Goal: Task Accomplishment & Management: Manage account settings

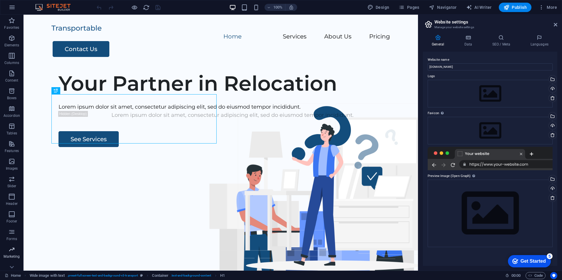
scroll to position [8, 0]
click at [504, 40] on icon at bounding box center [501, 38] width 36 height 6
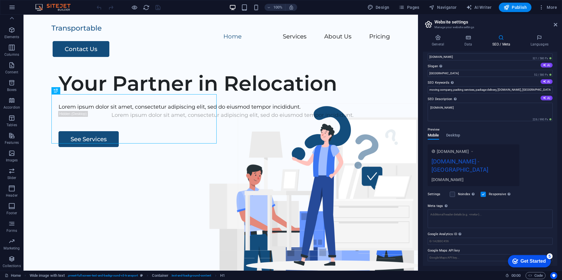
scroll to position [0, 0]
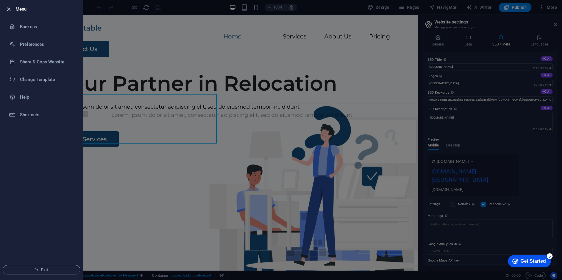
click at [10, 10] on icon "button" at bounding box center [8, 9] width 7 height 7
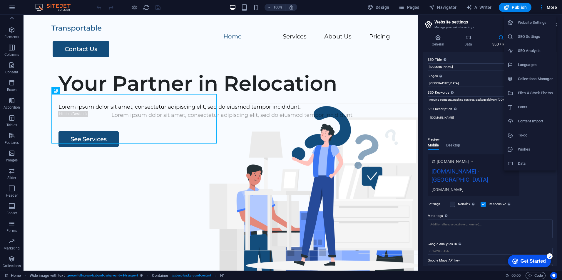
click at [532, 33] on h6 "SEO Settings" at bounding box center [535, 36] width 35 height 7
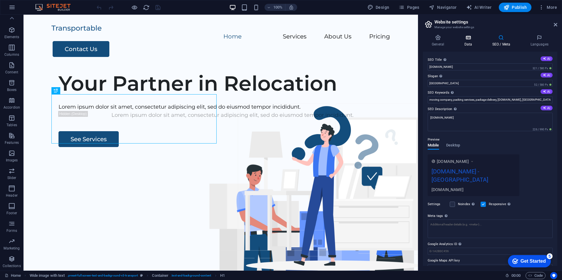
click at [468, 36] on icon at bounding box center [468, 38] width 26 height 6
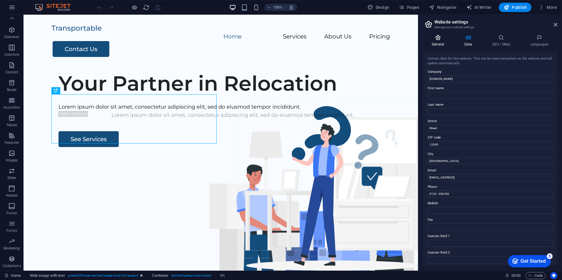
click at [440, 41] on h4 "General" at bounding box center [439, 41] width 32 height 12
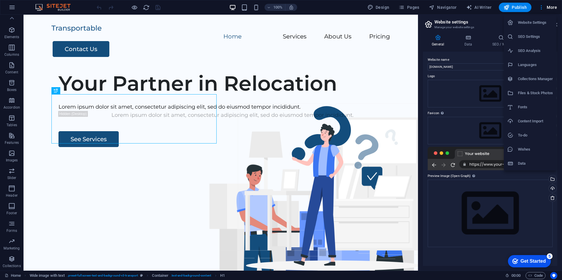
click at [542, 7] on div at bounding box center [281, 140] width 562 height 280
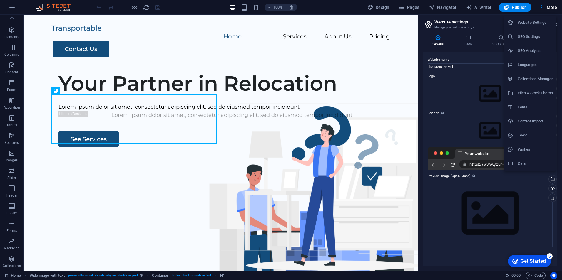
click at [488, 25] on div at bounding box center [281, 140] width 562 height 280
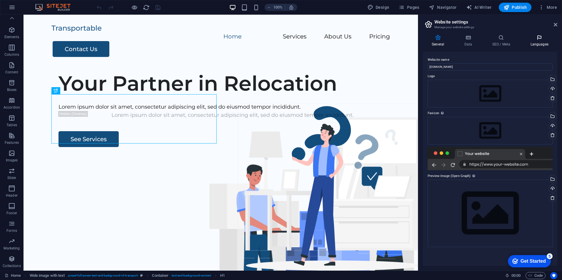
click at [539, 43] on h4 "Languages" at bounding box center [539, 41] width 36 height 12
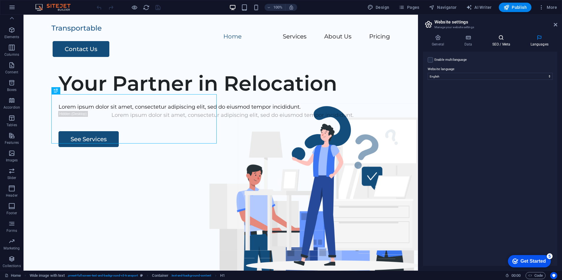
click at [503, 43] on h4 "SEO / Meta" at bounding box center [502, 41] width 38 height 12
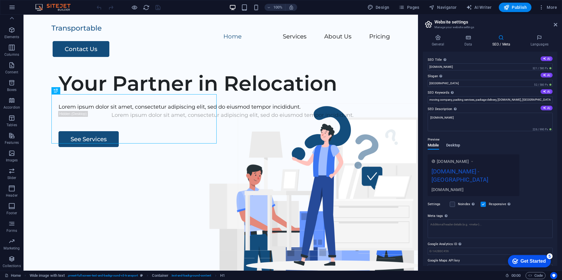
scroll to position [10, 0]
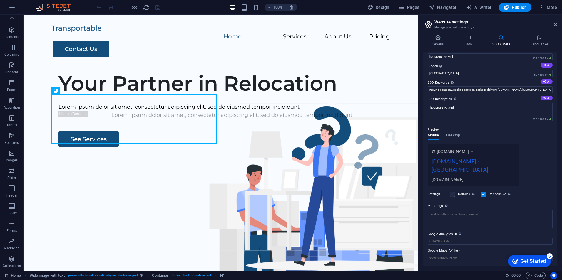
click at [434, 193] on label "Settings" at bounding box center [437, 194] width 19 height 7
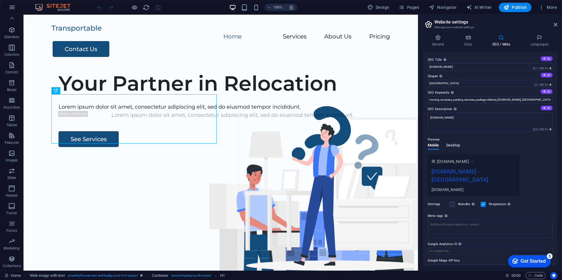
click at [455, 144] on span "Desktop" at bounding box center [453, 146] width 14 height 8
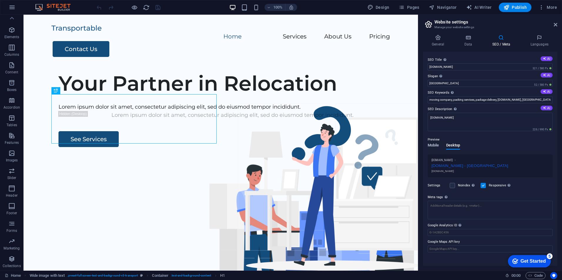
click at [432, 144] on span "Mobile" at bounding box center [433, 146] width 11 height 8
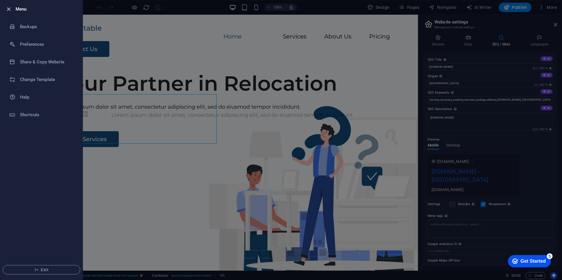
click at [6, 7] on icon "button" at bounding box center [8, 9] width 7 height 7
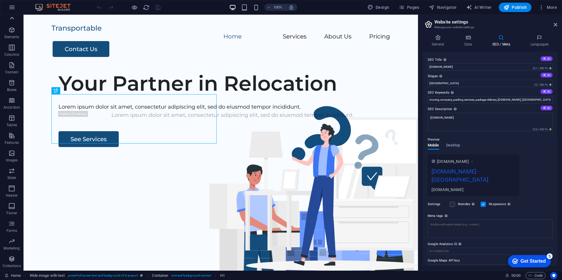
click at [15, 16] on icon at bounding box center [12, 18] width 8 height 8
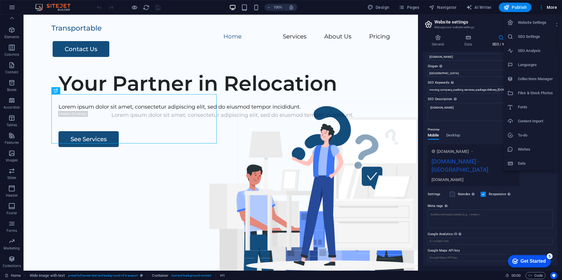
scroll to position [9, 0]
